Goal: Leave review/rating

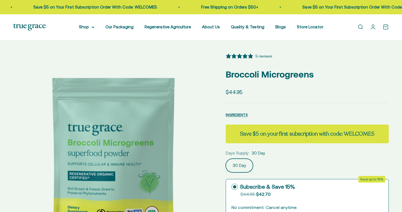
select select "3"
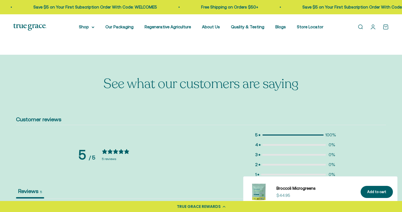
scroll to position [897, 0]
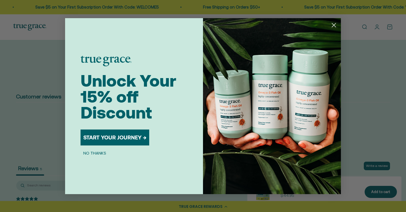
click at [333, 25] on icon "Close dialog" at bounding box center [334, 25] width 4 height 4
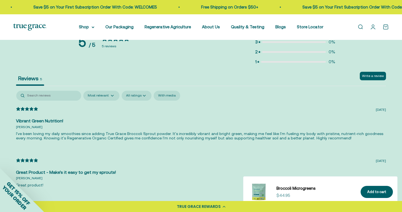
scroll to position [968, 0]
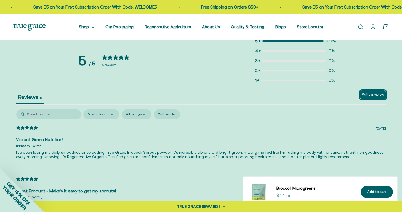
click at [379, 91] on button "Write a review" at bounding box center [372, 95] width 26 height 9
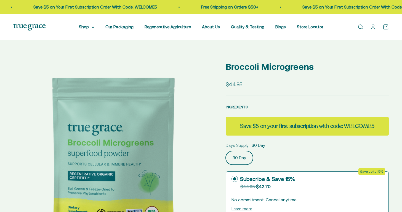
select select "3"
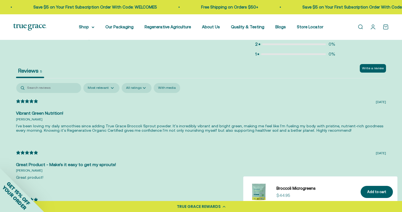
scroll to position [994, 0]
click at [108, 84] on select "Most recent Highest rating Lowest rating Most relevant" at bounding box center [101, 89] width 36 height 10
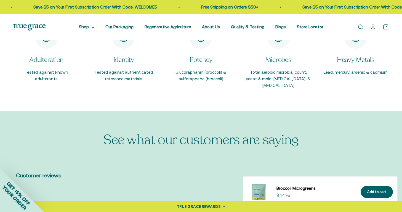
scroll to position [818, 0]
